Goal: Find specific page/section: Find specific page/section

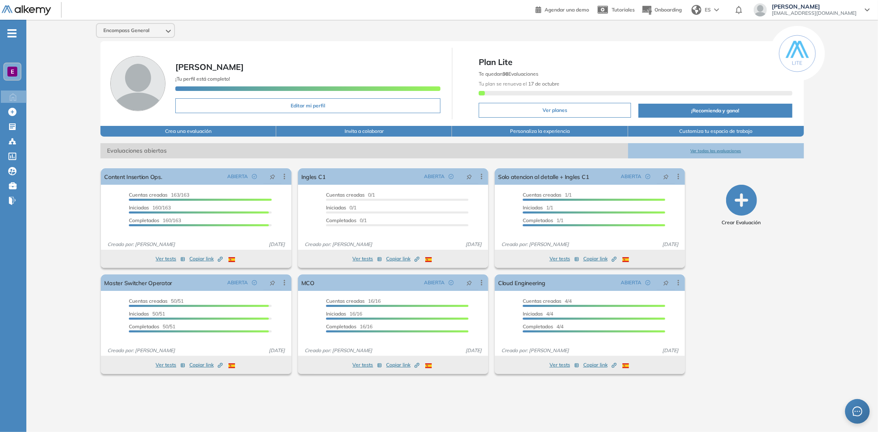
click at [710, 147] on button "Ver todas las evaluaciones" at bounding box center [716, 150] width 176 height 15
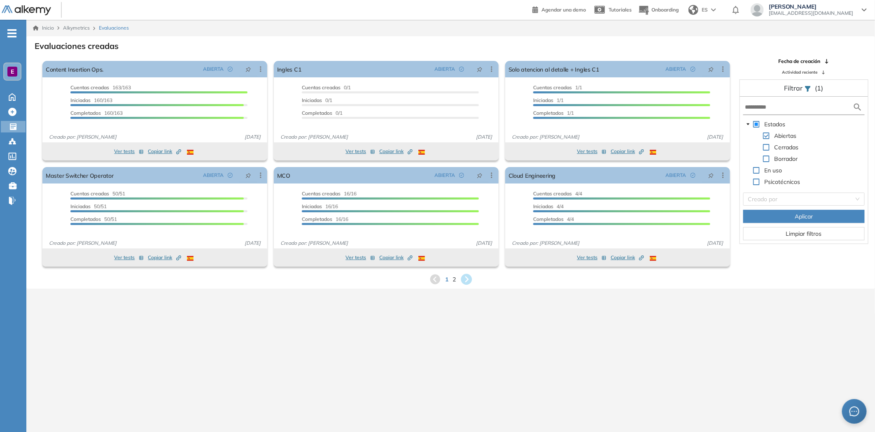
click at [465, 278] on icon at bounding box center [466, 279] width 11 height 11
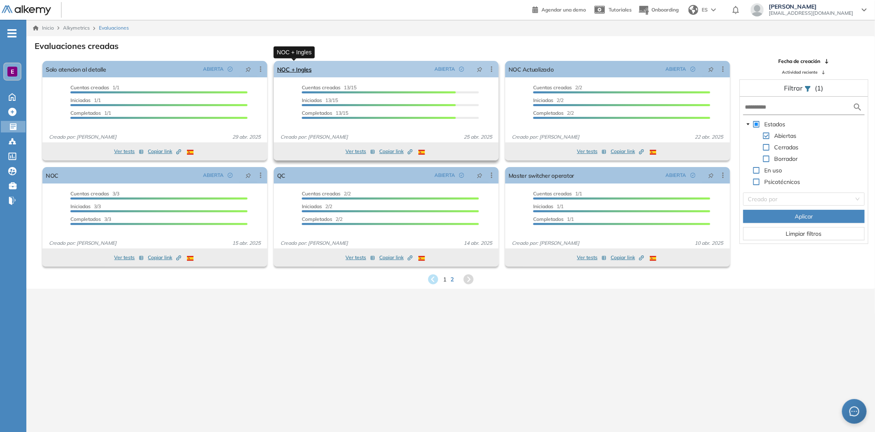
click at [298, 74] on link "NOC + Ingles" at bounding box center [294, 69] width 35 height 16
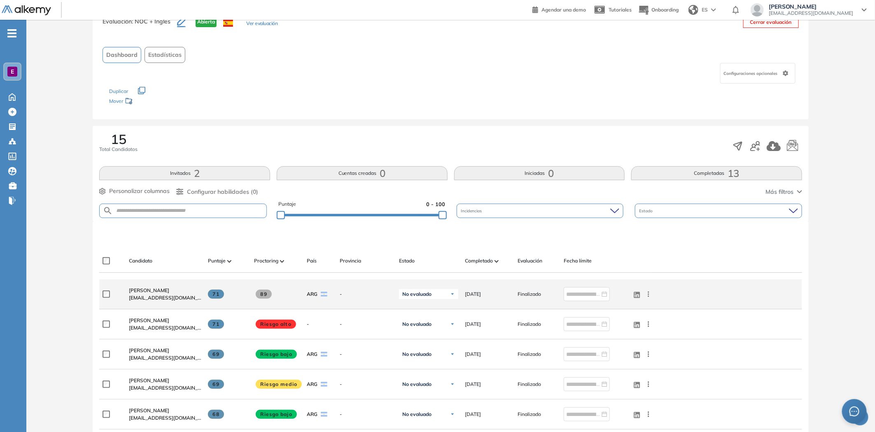
scroll to position [46, 0]
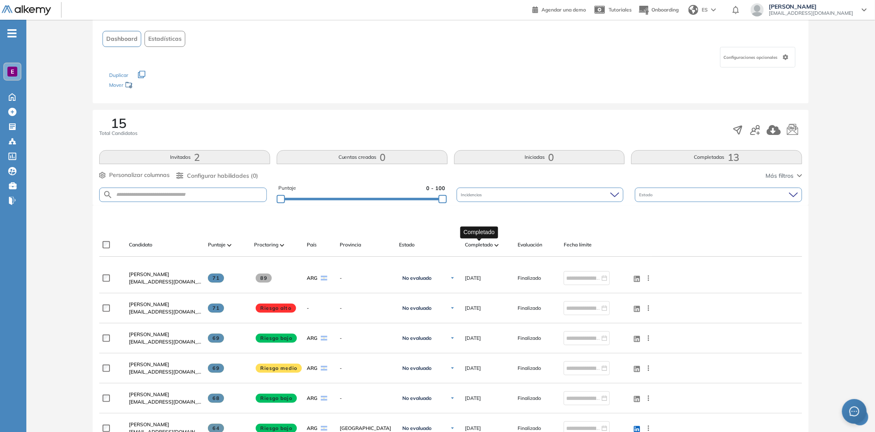
click at [490, 246] on span "Completado" at bounding box center [479, 244] width 28 height 7
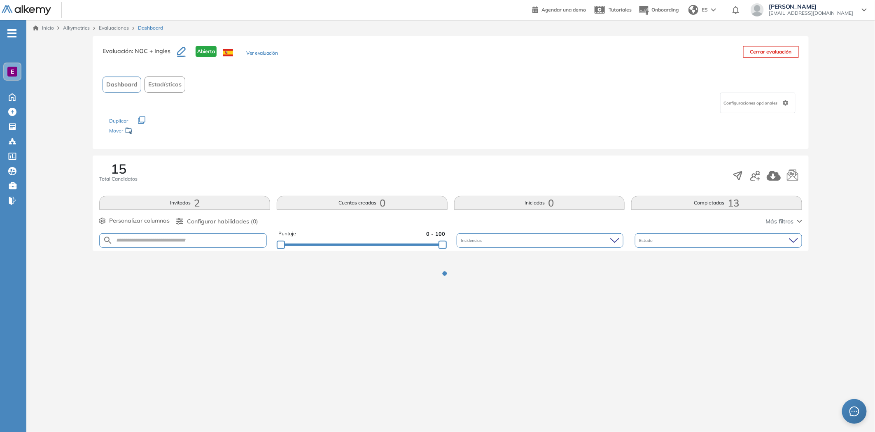
scroll to position [0, 0]
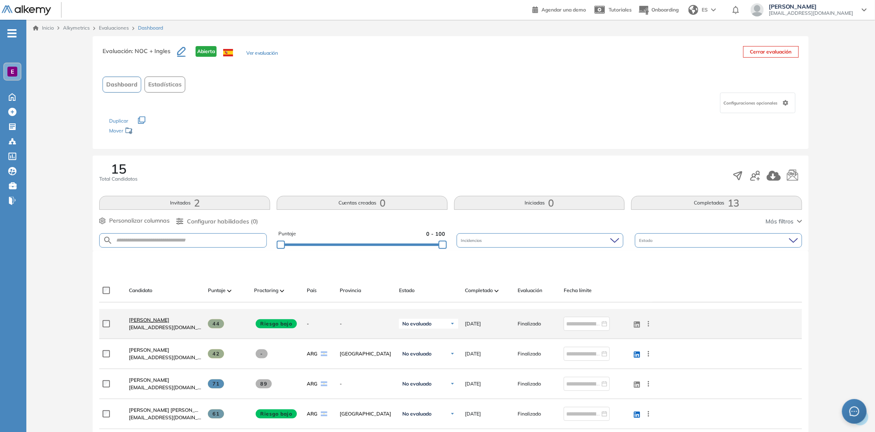
click at [150, 320] on span "[PERSON_NAME]" at bounding box center [149, 320] width 40 height 6
